Goal: Find specific page/section: Find specific page/section

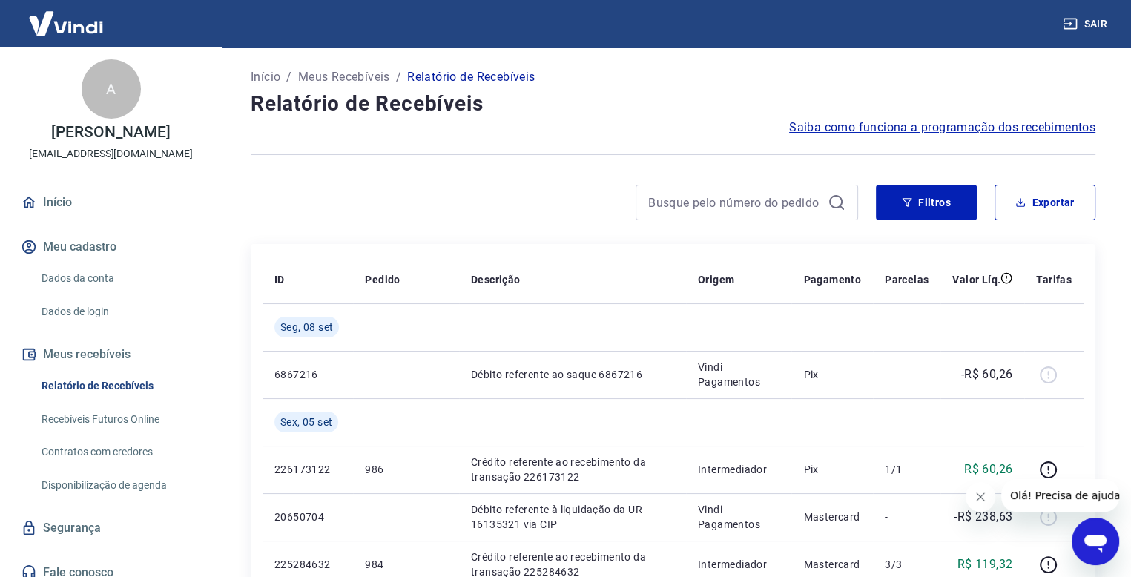
click at [80, 422] on link "Recebíveis Futuros Online" at bounding box center [120, 419] width 168 height 30
